Goal: Book appointment/travel/reservation

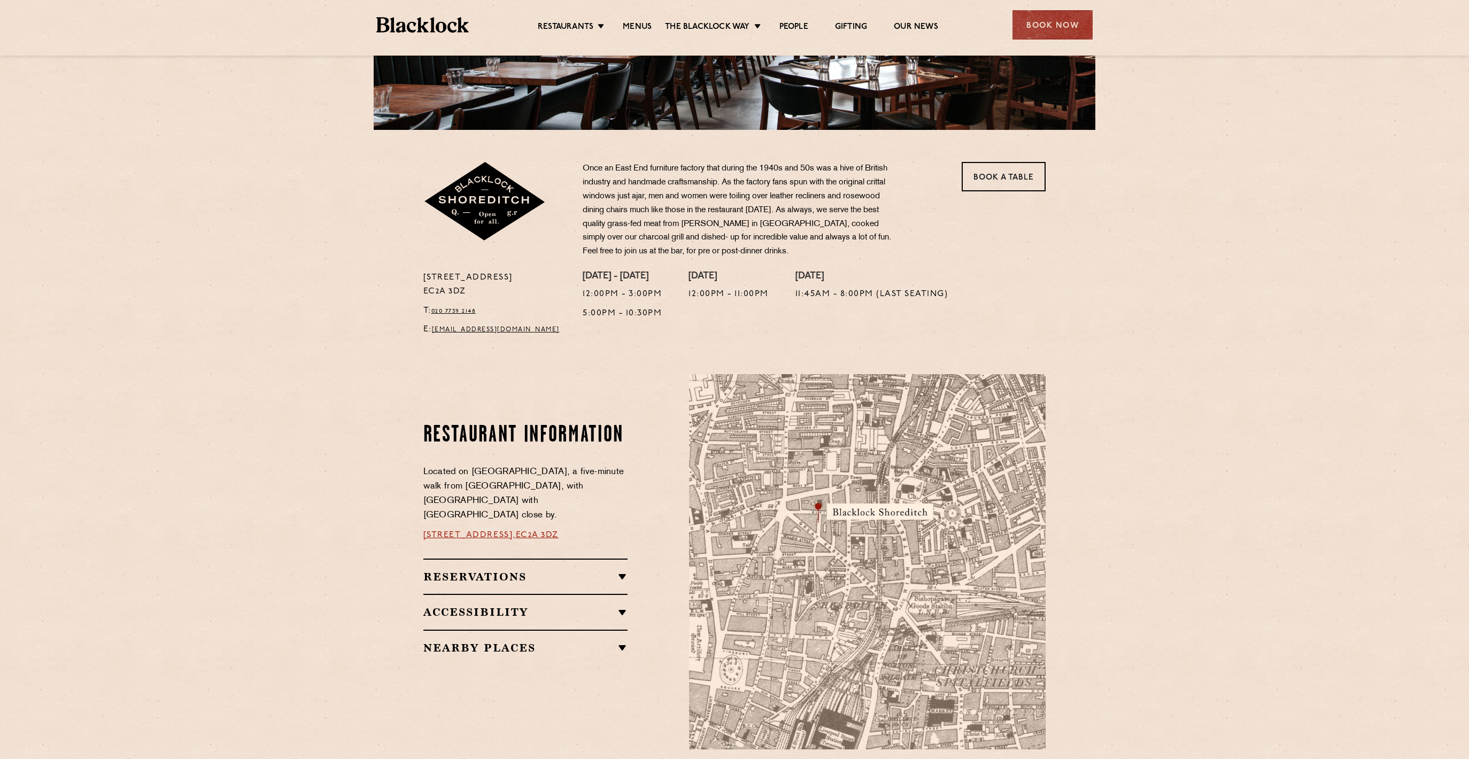
scroll to position [392, 0]
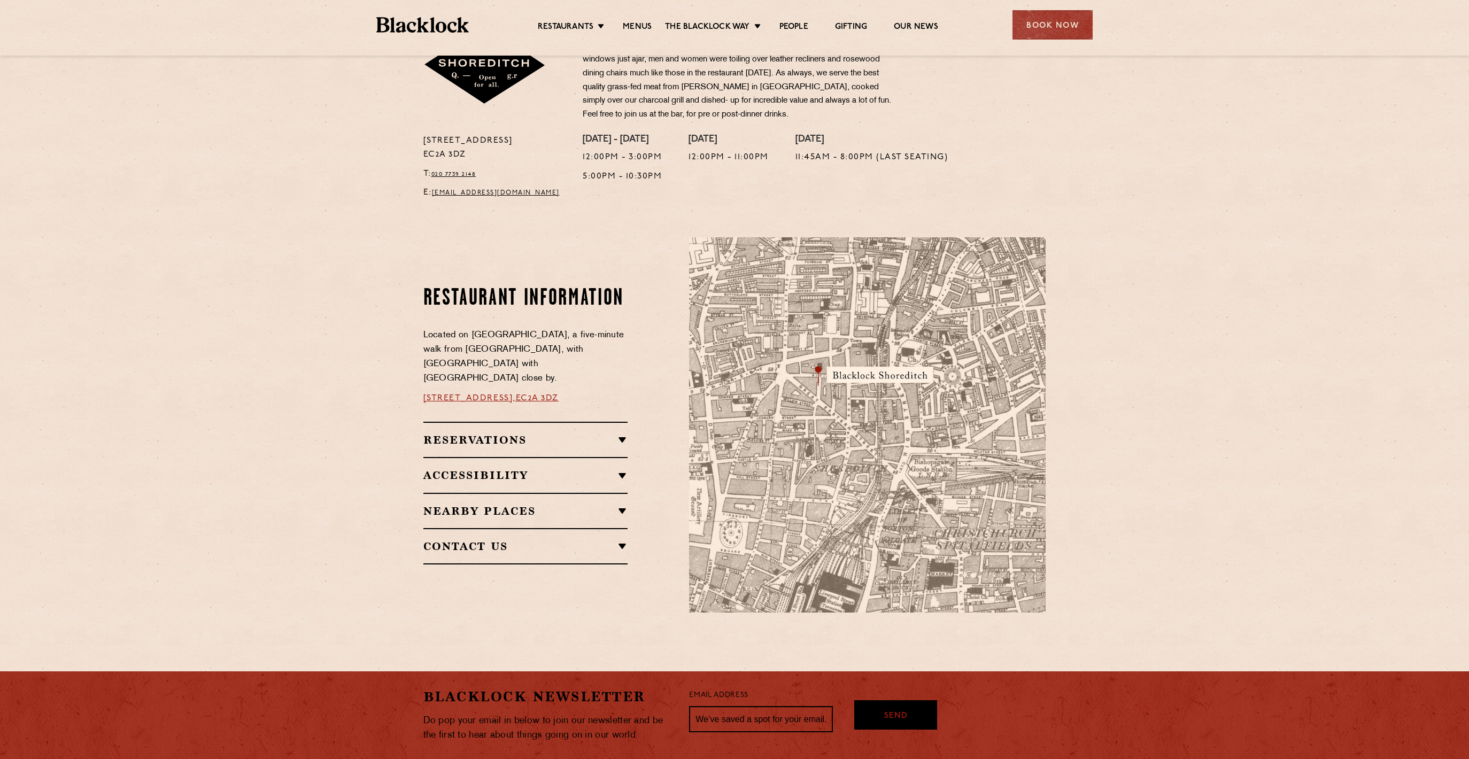
click at [611, 512] on div "Nearby Places Old Street Records Shoreditch High Street Home Bar Swift Padella …" at bounding box center [525, 510] width 205 height 35
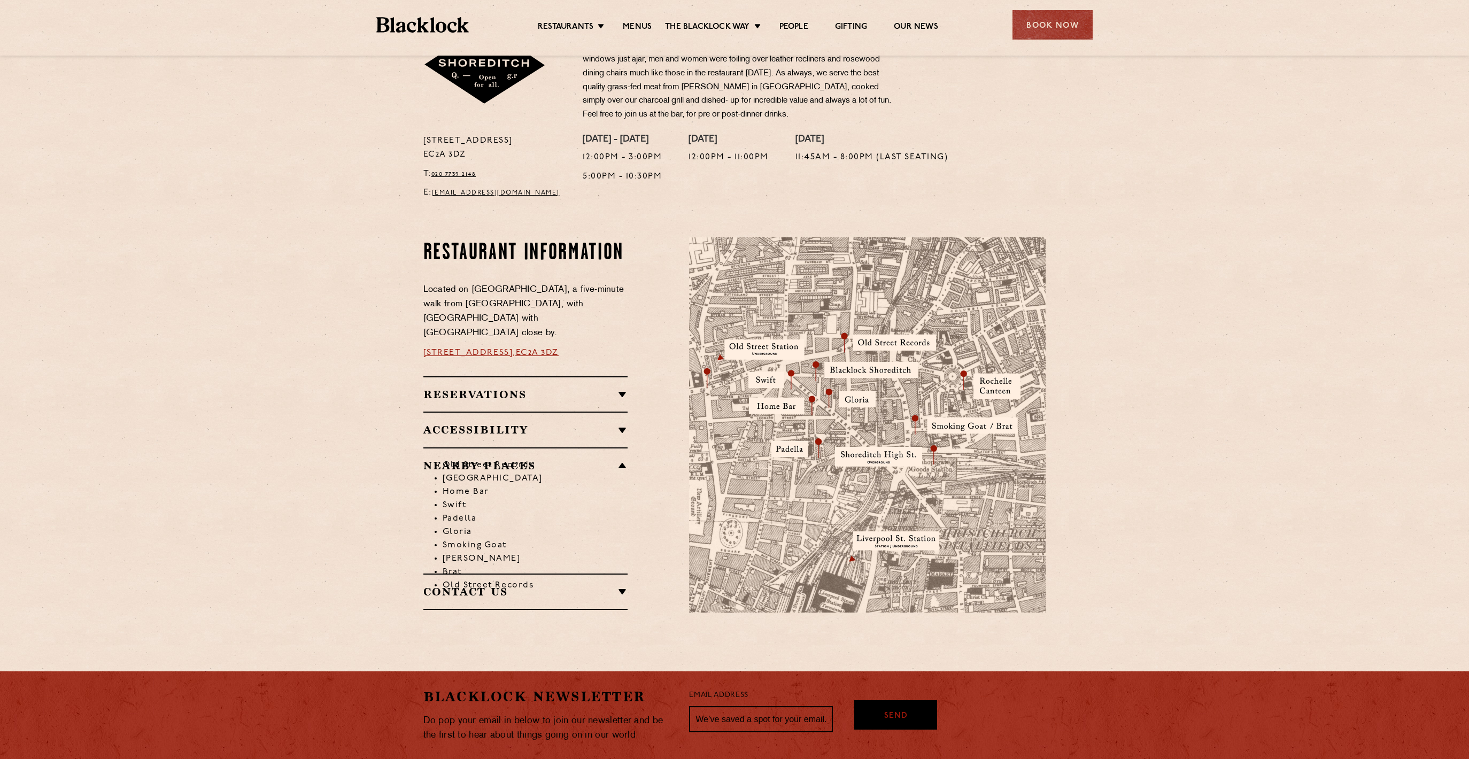
scroll to position [0, 0]
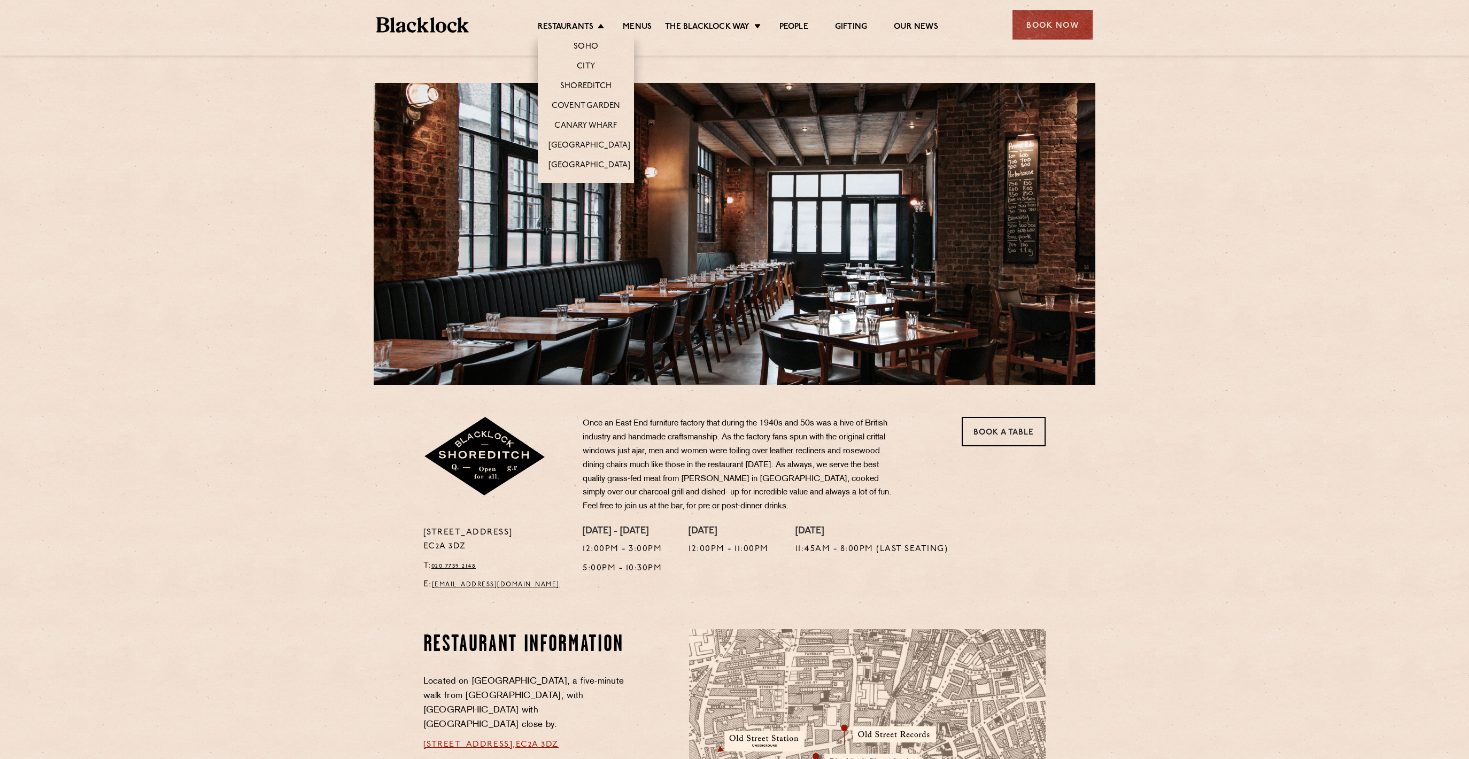
click at [594, 63] on li "City" at bounding box center [586, 66] width 96 height 20
click at [584, 66] on link "City" at bounding box center [586, 67] width 18 height 12
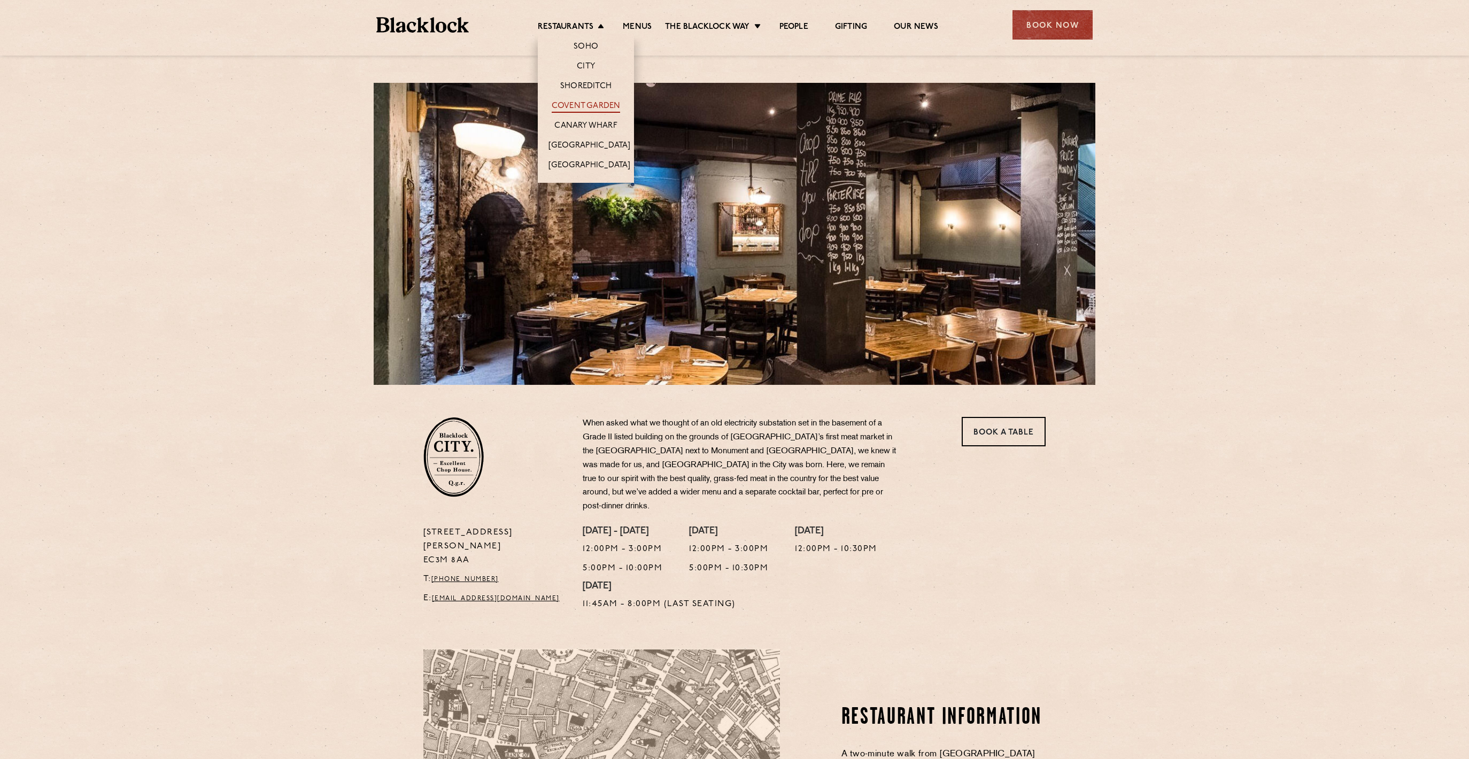
click at [588, 109] on link "Covent Garden" at bounding box center [586, 107] width 69 height 12
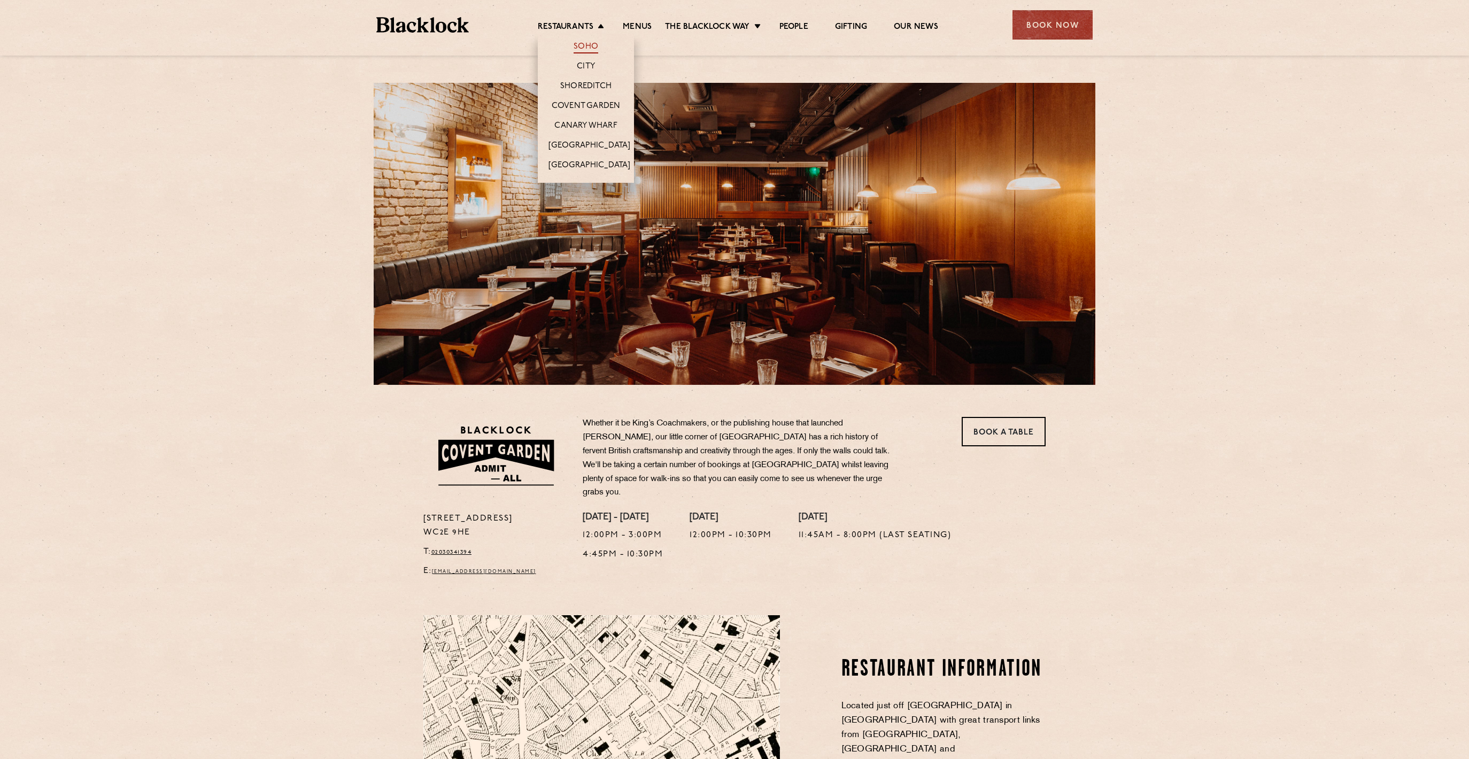
click at [589, 44] on link "Soho" at bounding box center [586, 48] width 25 height 12
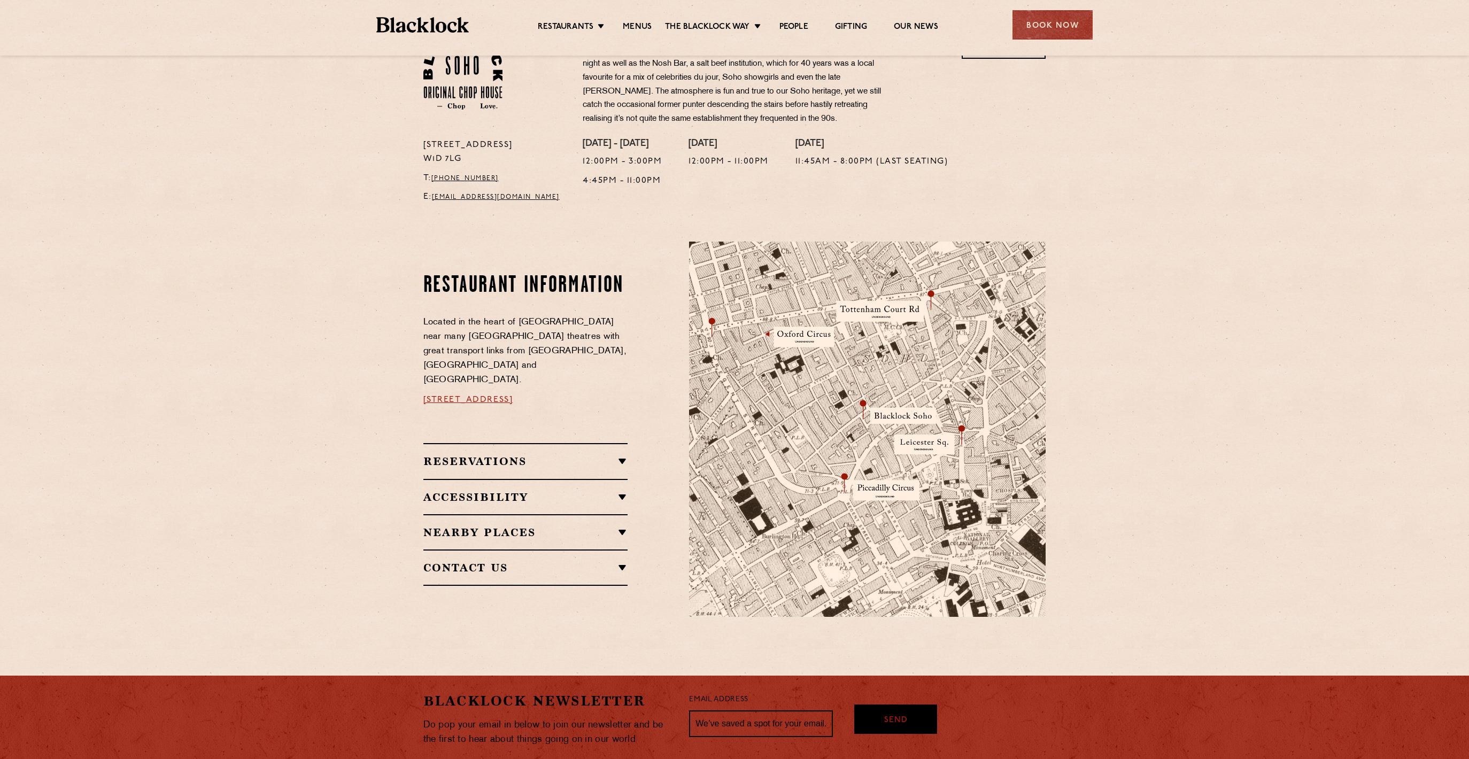
scroll to position [392, 0]
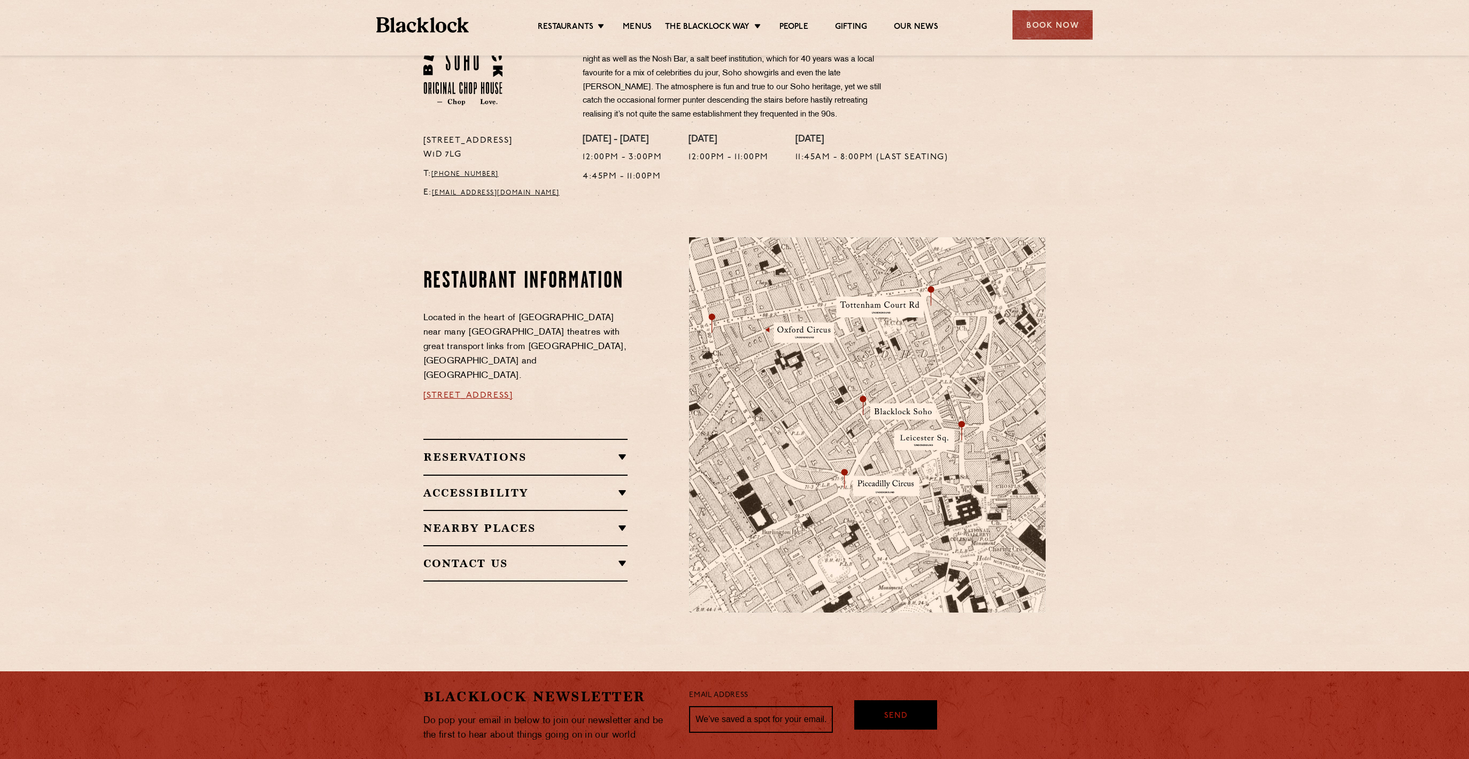
click at [546, 451] on h2 "Reservations" at bounding box center [525, 457] width 205 height 13
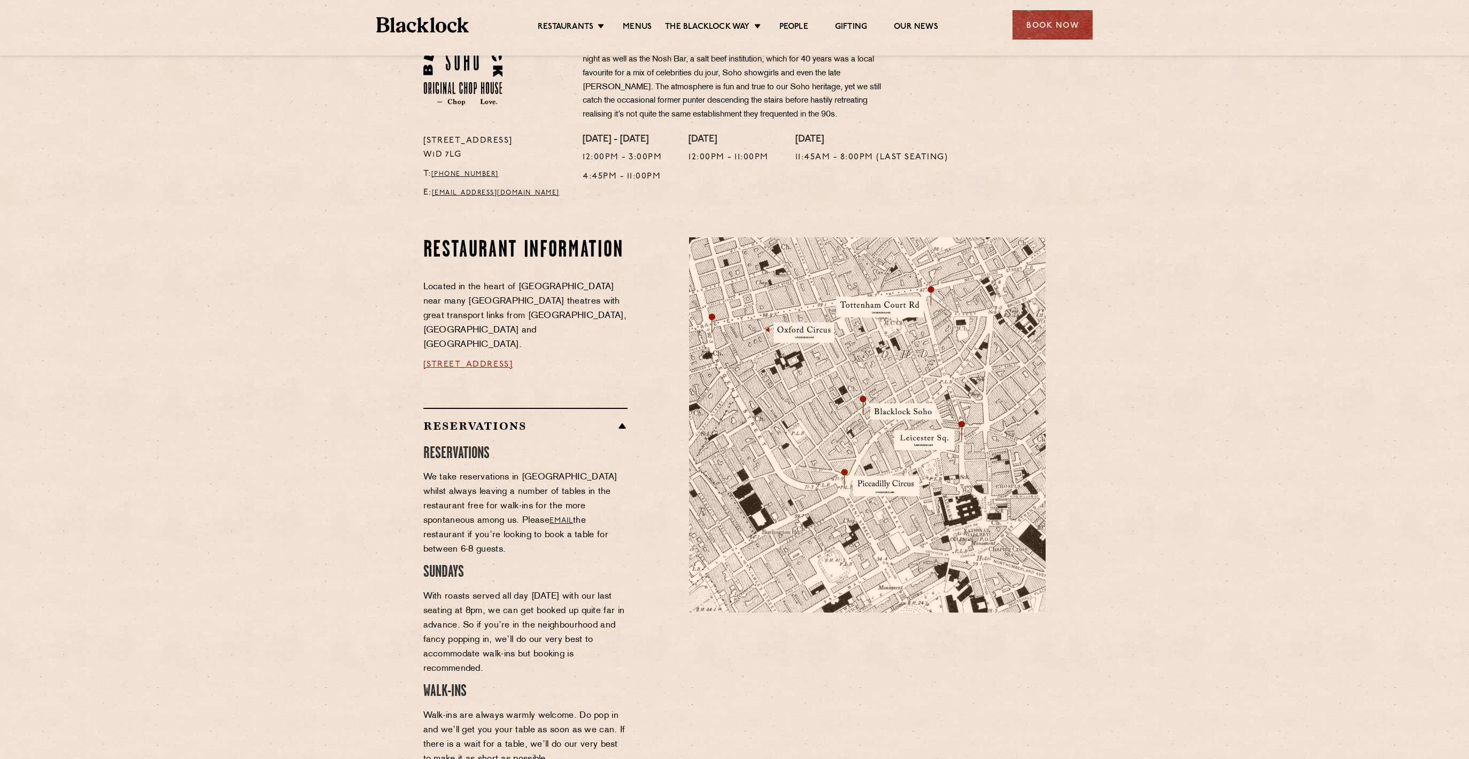
scroll to position [588, 0]
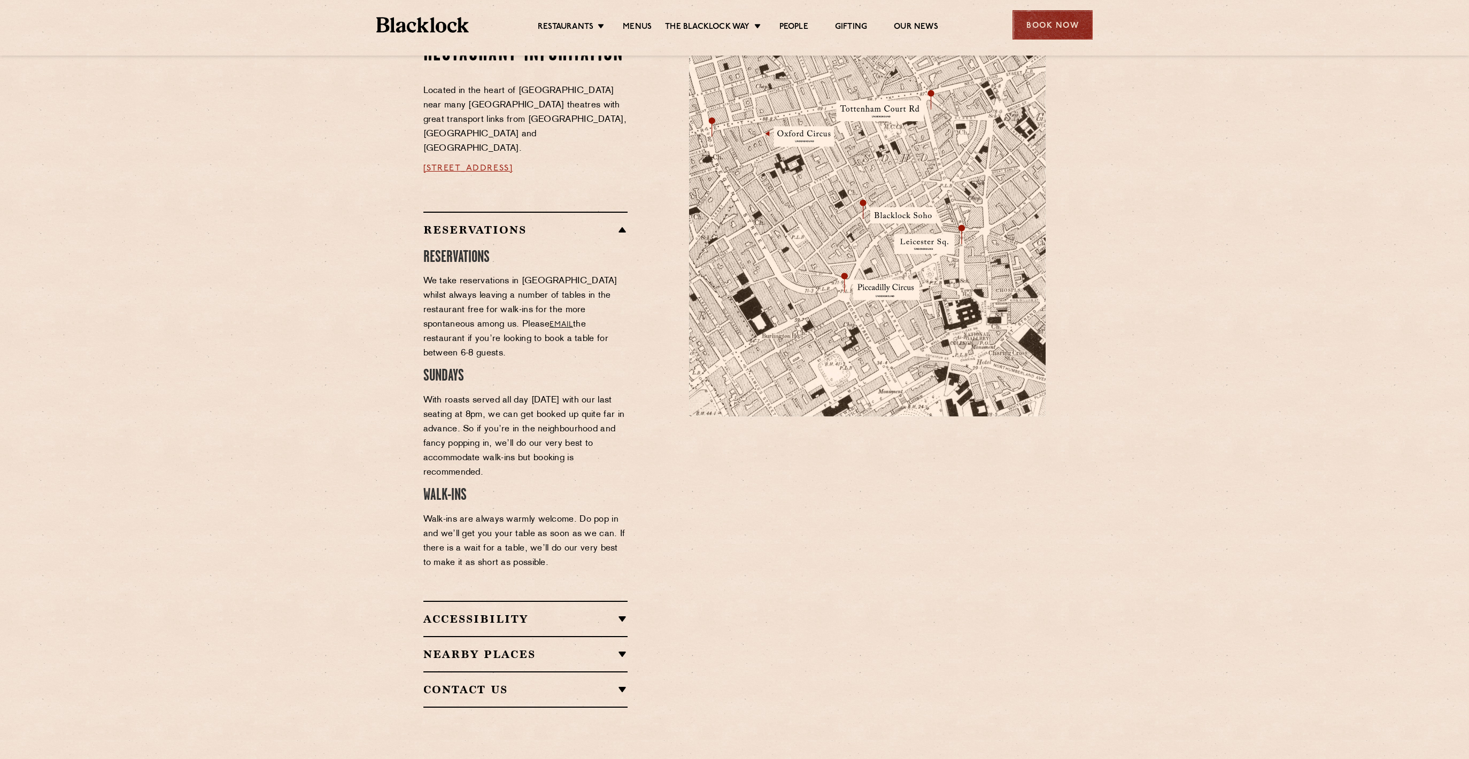
click at [1026, 35] on div "Book Now" at bounding box center [1053, 24] width 80 height 29
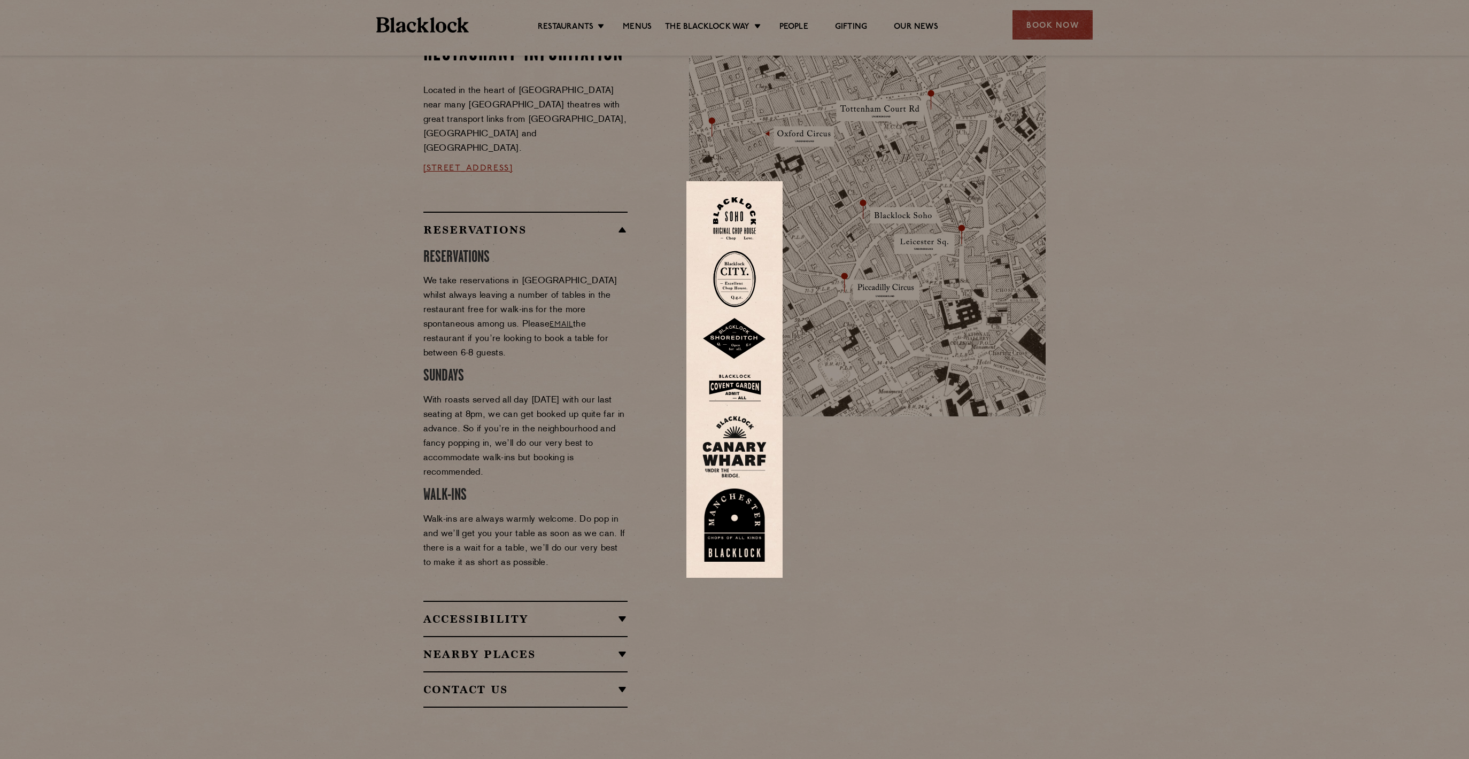
click at [754, 220] on img at bounding box center [734, 218] width 43 height 43
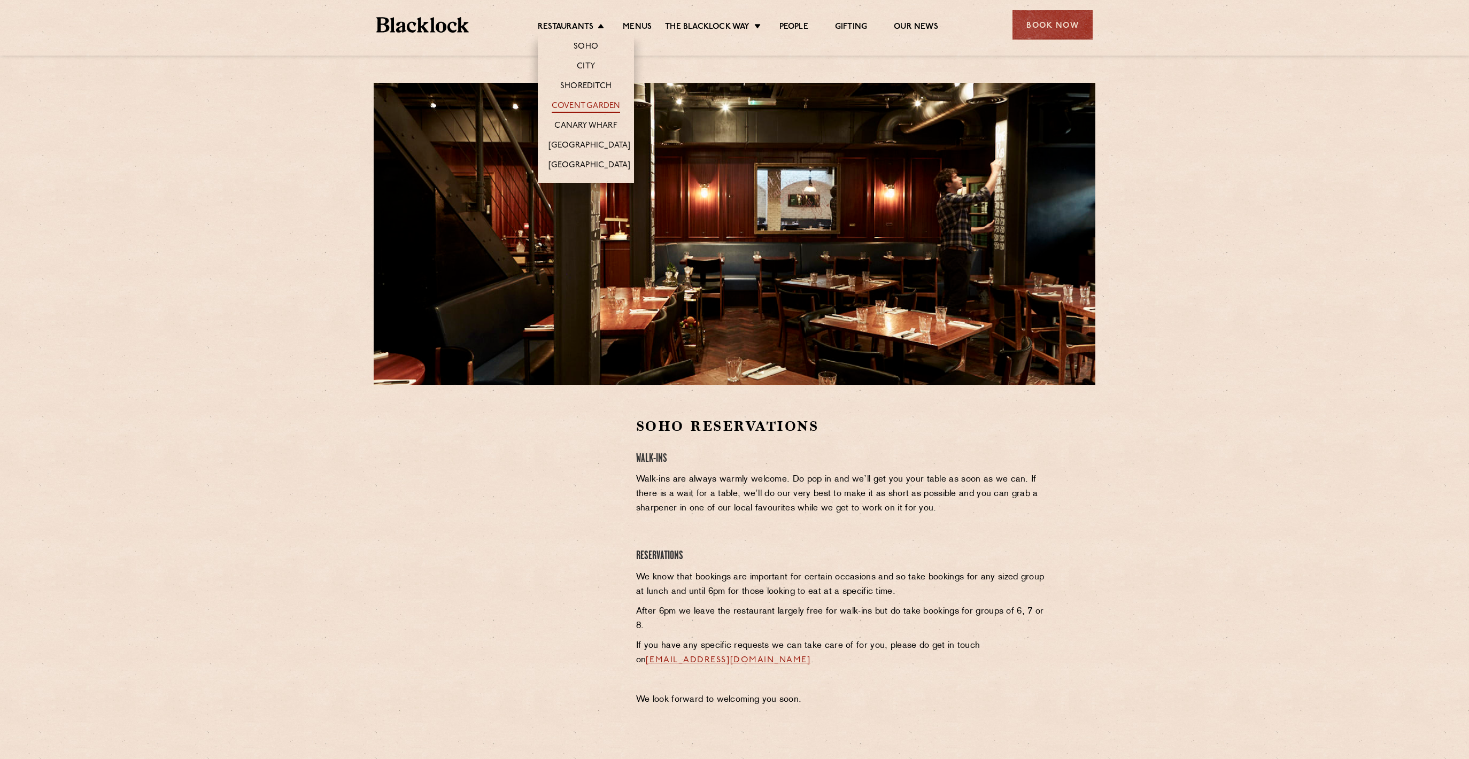
click at [592, 103] on link "Covent Garden" at bounding box center [586, 107] width 69 height 12
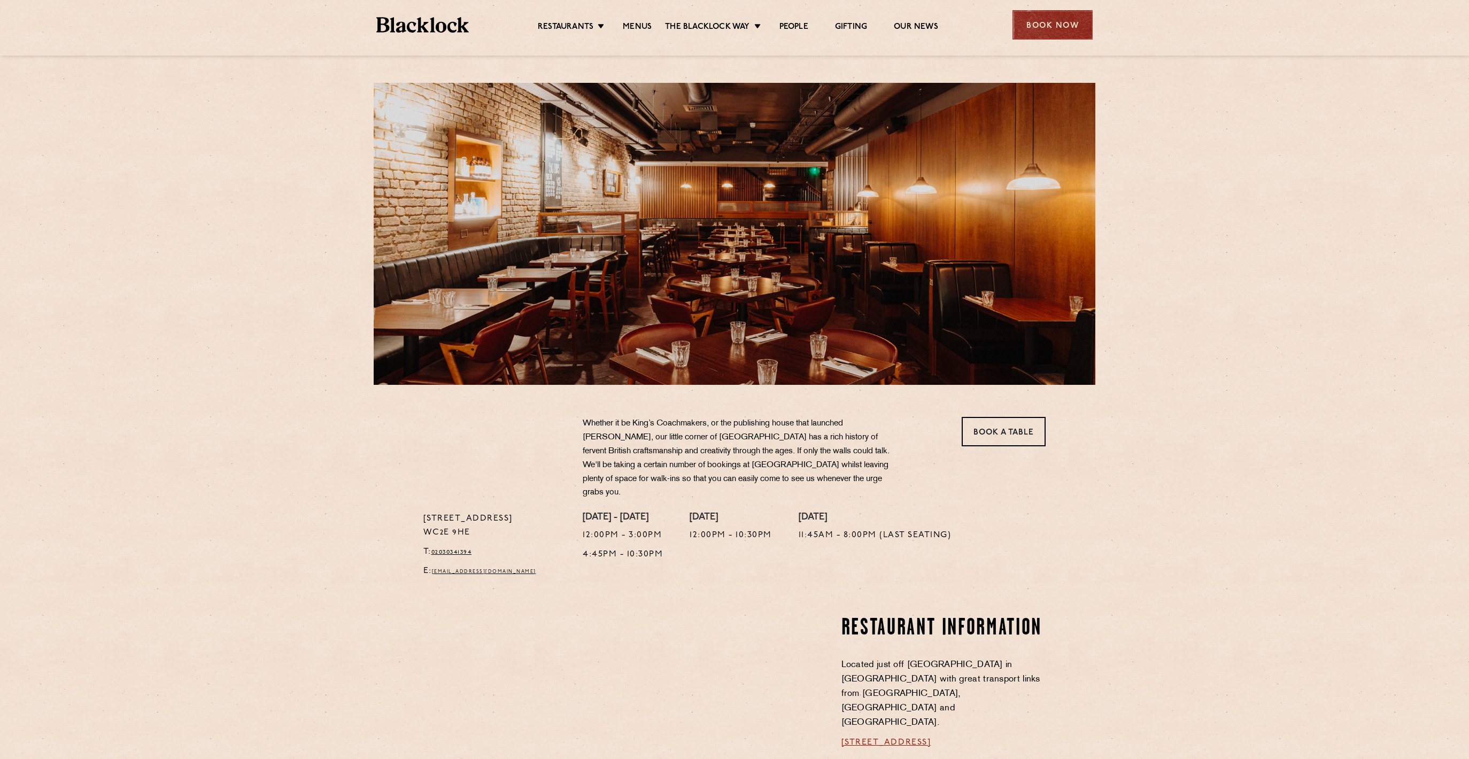
click at [1022, 24] on div "Book Now" at bounding box center [1053, 24] width 80 height 29
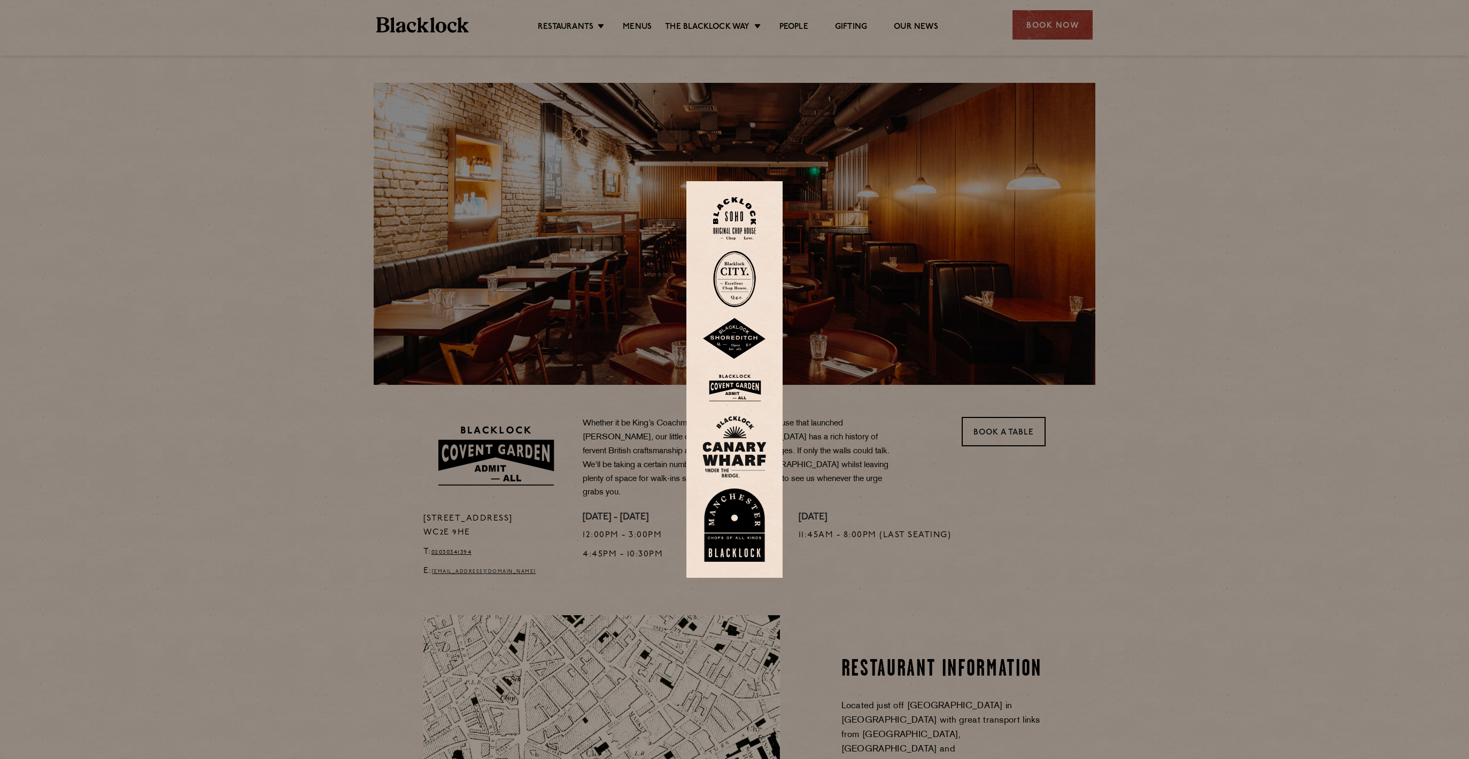
click at [743, 386] on img at bounding box center [734, 387] width 64 height 35
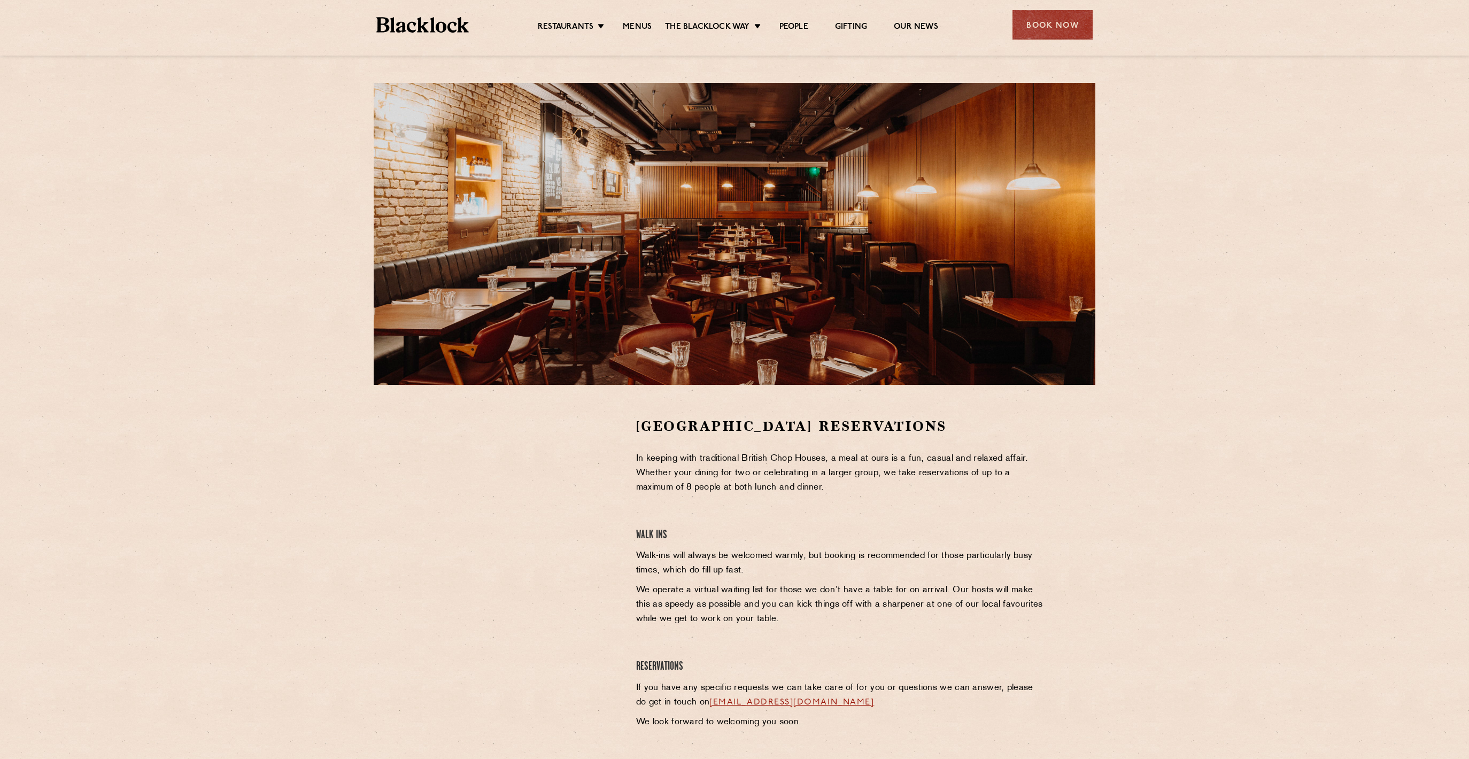
click at [588, 516] on div at bounding box center [521, 497] width 197 height 161
